Goal: Consume media (video, audio): Consume media (video, audio)

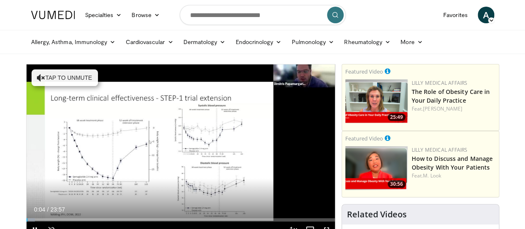
click at [218, 130] on div "10 seconds Tap to unmute" at bounding box center [181, 150] width 308 height 173
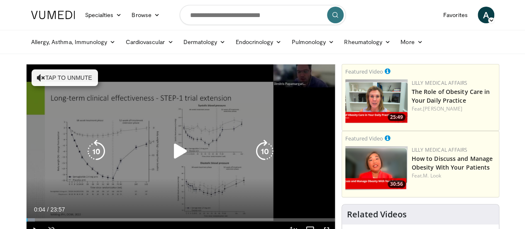
click at [33, 78] on button "Tap to unmute" at bounding box center [65, 77] width 66 height 17
click at [172, 161] on icon "Video Player" at bounding box center [180, 150] width 23 height 23
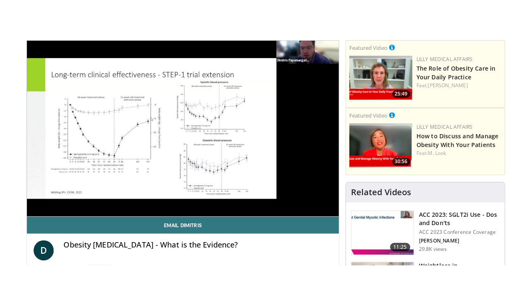
scroll to position [50, 0]
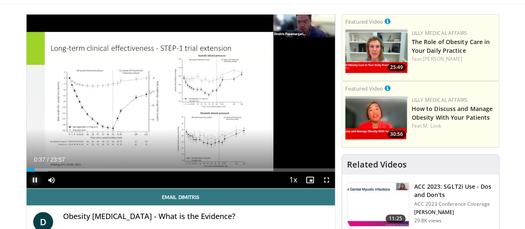
click at [27, 188] on span "Video Player" at bounding box center [35, 179] width 17 height 17
click at [333, 188] on span "Video Player" at bounding box center [326, 179] width 17 height 17
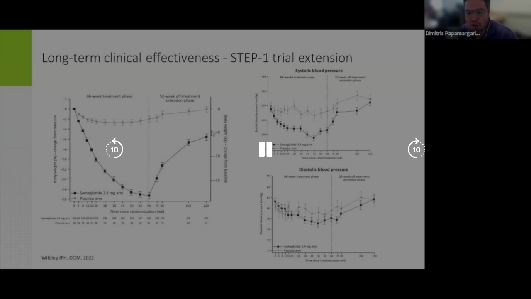
click at [454, 228] on div "10 seconds Tap to unmute" at bounding box center [265, 149] width 531 height 298
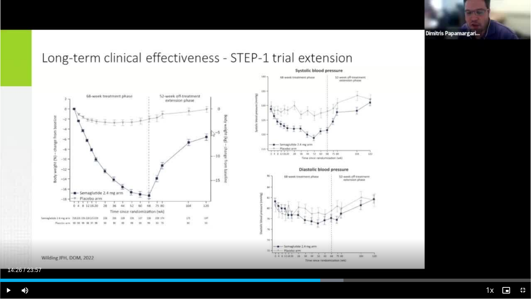
click at [320, 228] on div "Progress Bar" at bounding box center [326, 279] width 36 height 3
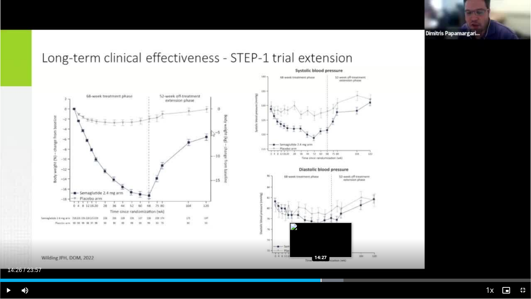
click at [320, 228] on div "Progress Bar" at bounding box center [326, 279] width 36 height 3
click at [322, 228] on div "Progress Bar" at bounding box center [326, 279] width 36 height 3
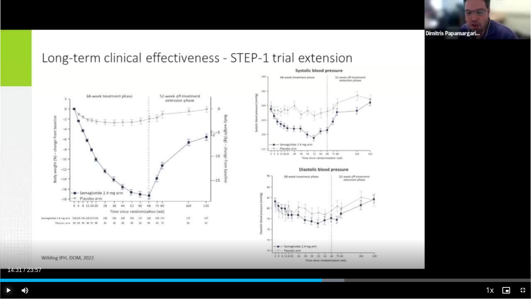
click at [8, 228] on span "Video Player" at bounding box center [8, 290] width 17 height 17
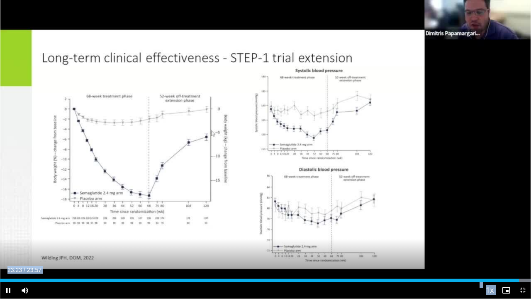
drag, startPoint x: 8, startPoint y: 290, endPoint x: 0, endPoint y: 298, distance: 12.0
click at [0, 228] on video-js "**********" at bounding box center [265, 149] width 531 height 299
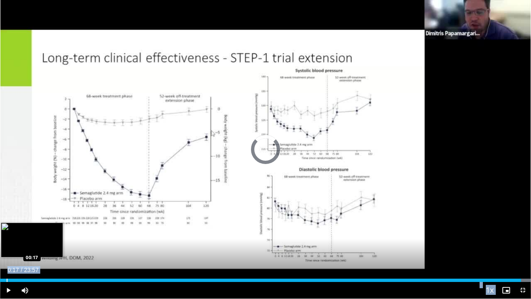
click at [7, 228] on div "Progress Bar" at bounding box center [7, 279] width 1 height 3
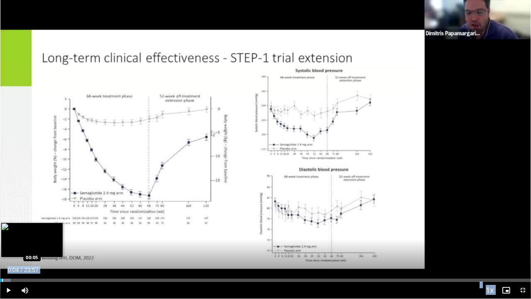
click at [2, 228] on div "Loaded : 2.07% 00:04 00:05" at bounding box center [265, 279] width 531 height 3
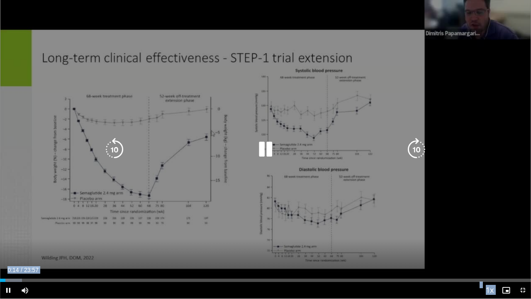
click at [405, 228] on div "10 seconds Tap to unmute" at bounding box center [265, 149] width 531 height 298
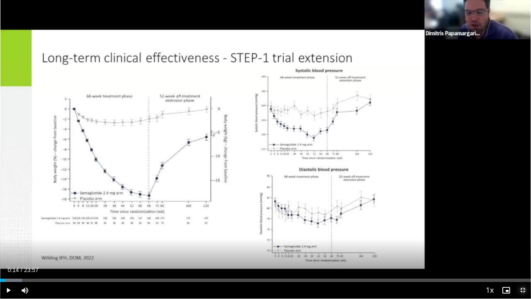
click at [523, 228] on span "Video Player" at bounding box center [523, 290] width 17 height 17
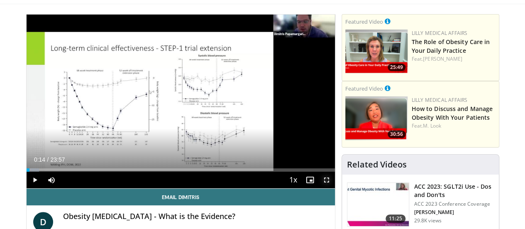
click at [335, 188] on span "Video Player" at bounding box center [326, 179] width 17 height 17
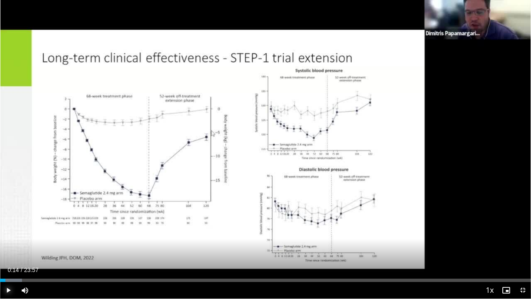
click at [8, 228] on span "Video Player" at bounding box center [8, 290] width 17 height 17
click at [525, 228] on div "Progress Bar" at bounding box center [526, 279] width 1 height 3
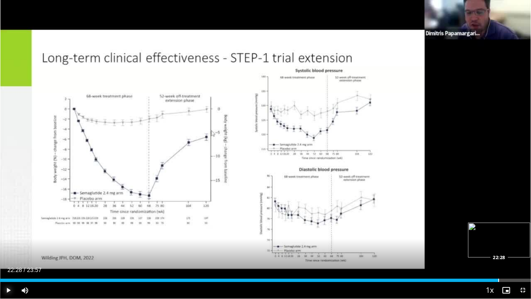
click at [498, 228] on div "Progress Bar" at bounding box center [498, 279] width 1 height 3
click at [473, 228] on div "Current Time 22:34 / Duration 23:57 Pause Skip Backward Skip Forward Mute 16% L…" at bounding box center [265, 290] width 531 height 17
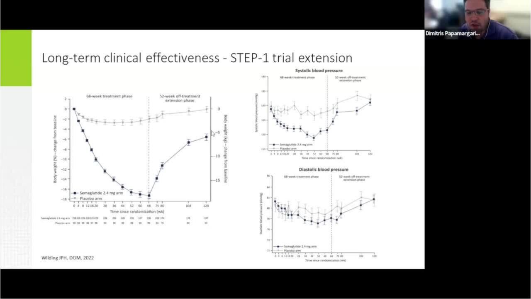
click at [472, 228] on video-js "**********" at bounding box center [265, 149] width 531 height 299
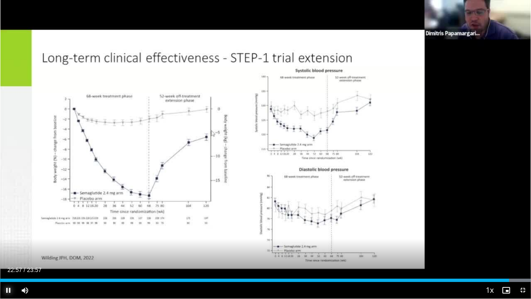
click at [8, 228] on span "Video Player" at bounding box center [8, 290] width 17 height 17
click at [506, 228] on div "Loaded : 100.00% 22:48 22:49" at bounding box center [265, 279] width 531 height 3
click at [522, 228] on div "Progress Bar" at bounding box center [522, 279] width 1 height 3
click at [7, 228] on span "Video Player" at bounding box center [8, 290] width 17 height 17
